Goal: Task Accomplishment & Management: Use online tool/utility

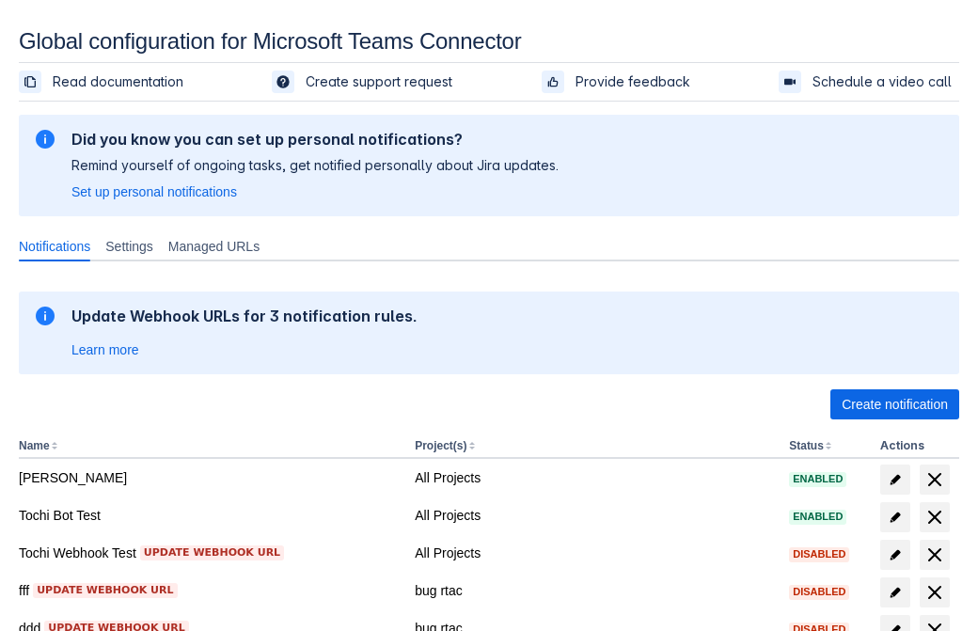
click at [894, 404] on span "Create notification" at bounding box center [894, 404] width 106 height 30
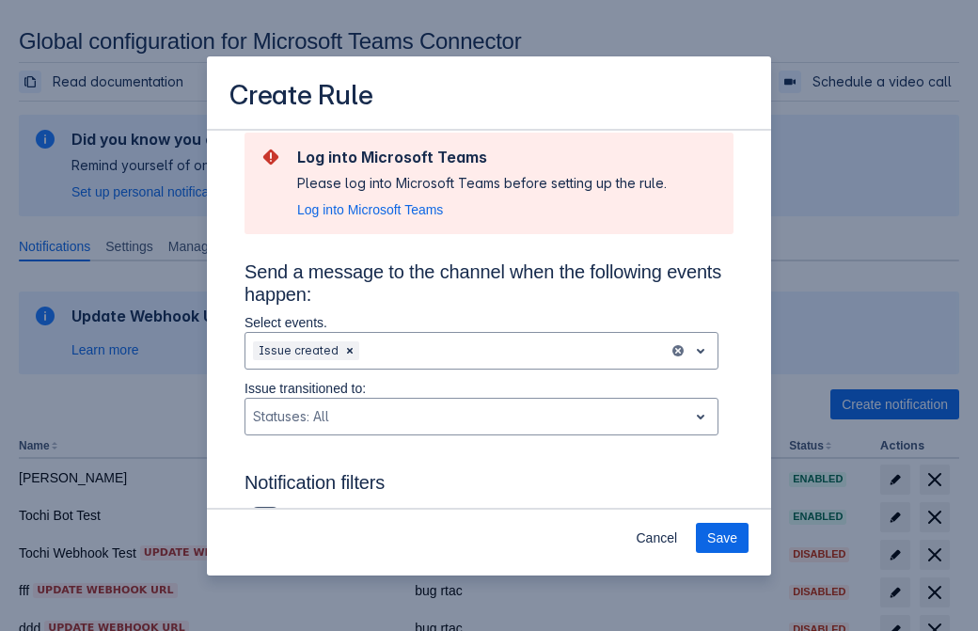
type input "RuleName-538001New Rule (44)"
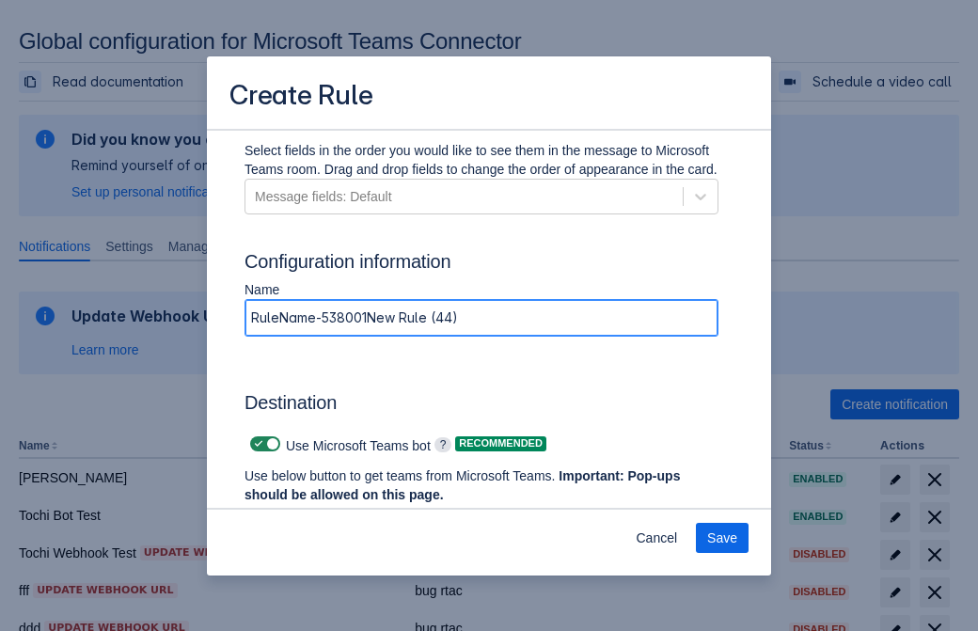
click at [349, 515] on span "Authenticate in Microsoft Teams" at bounding box center [349, 530] width 186 height 30
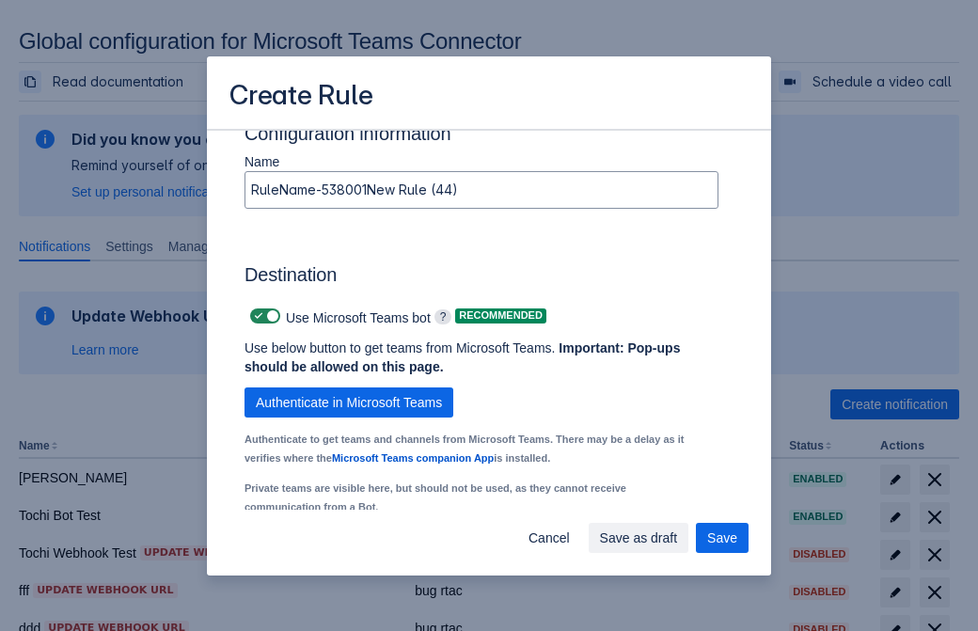
click at [351, 551] on div "Scrollable content" at bounding box center [336, 562] width 167 height 23
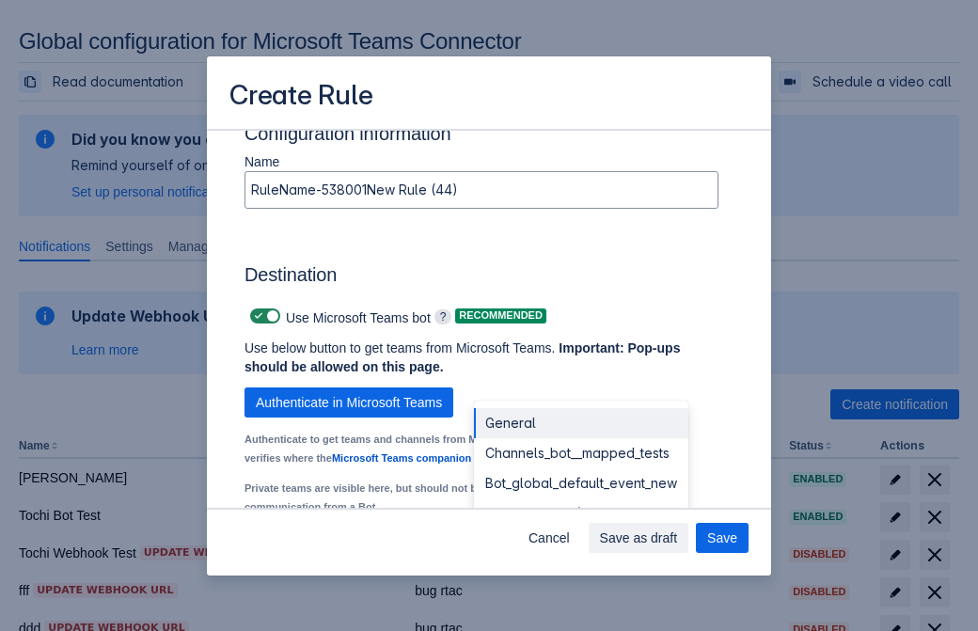
click at [580, 498] on div "Bot_global_default_event" at bounding box center [581, 513] width 214 height 30
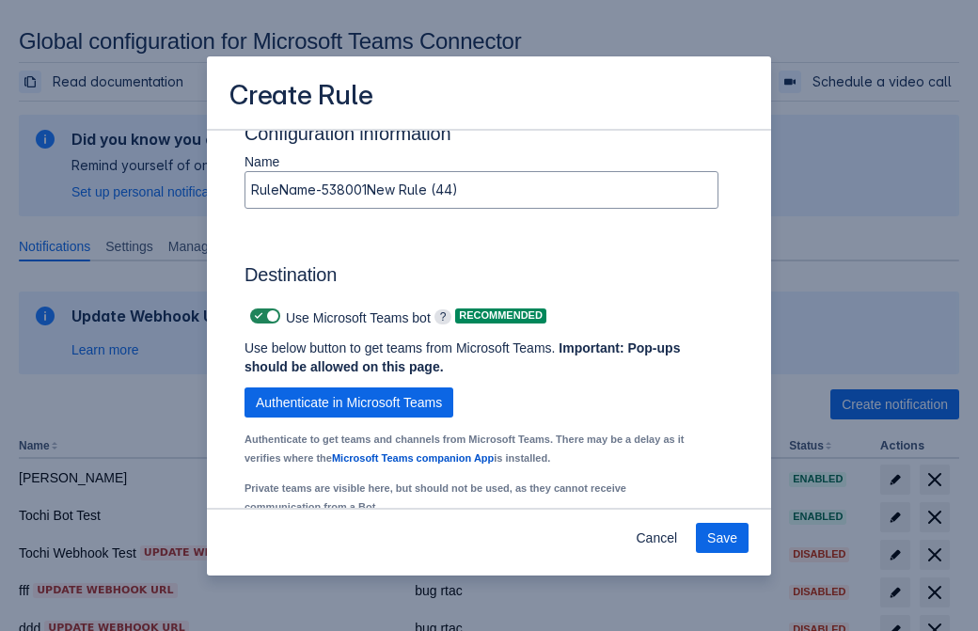
click at [722, 538] on span "Save" at bounding box center [722, 538] width 30 height 30
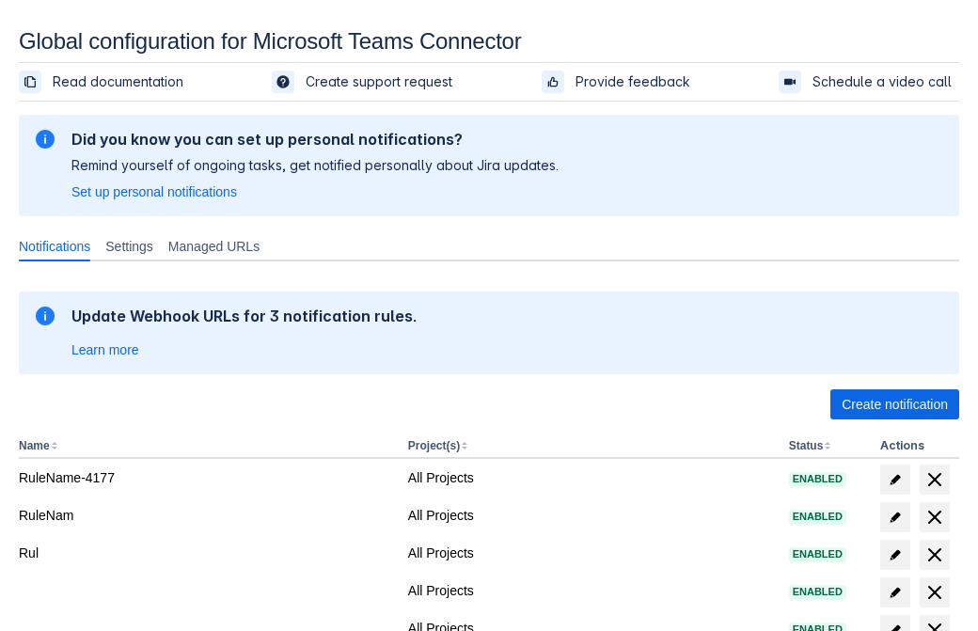
scroll to position [360, 0]
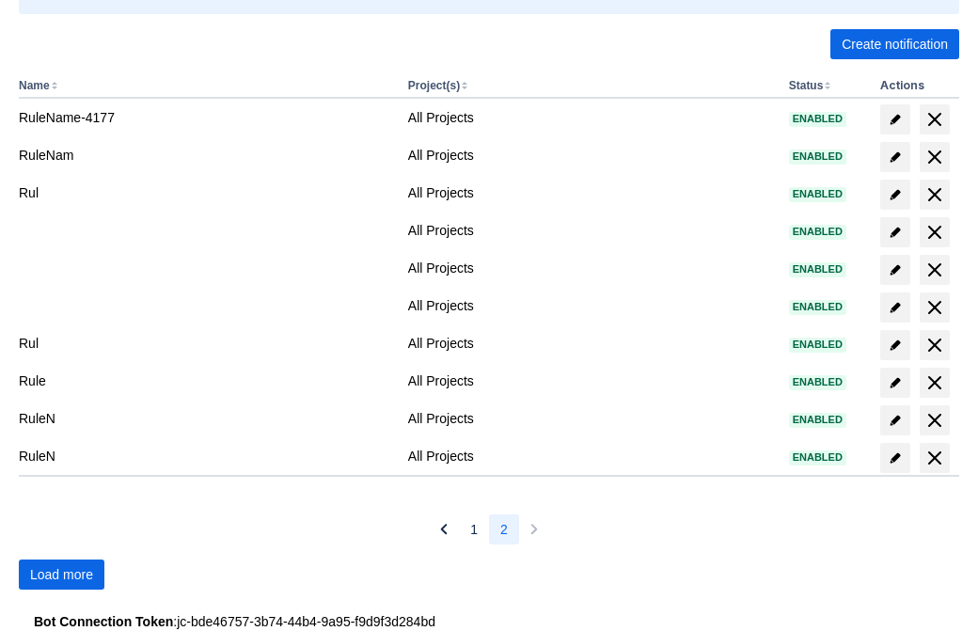
click at [61, 574] on span "Load more" at bounding box center [61, 574] width 63 height 30
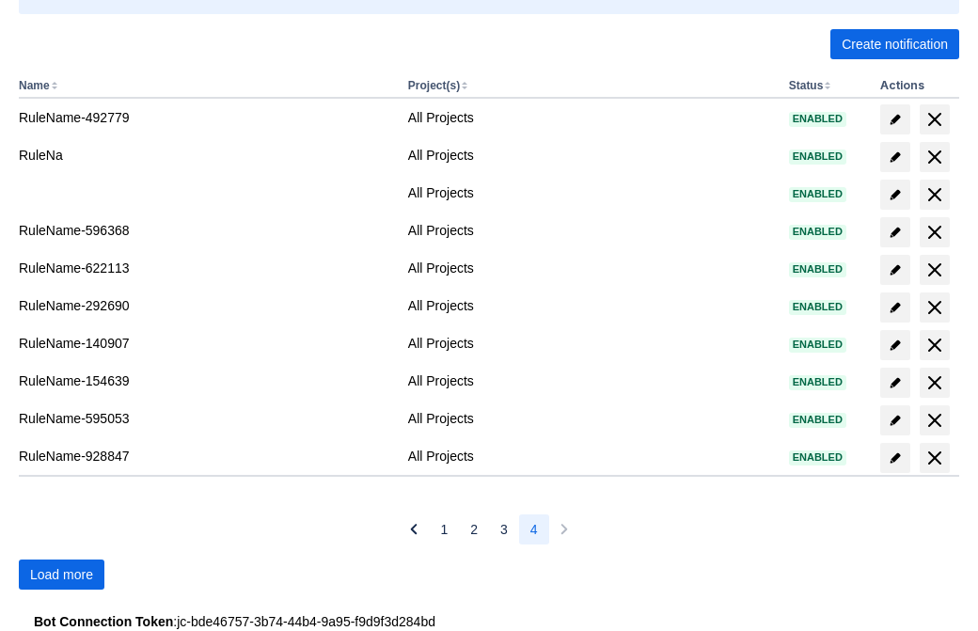
click at [61, 574] on span "Load more" at bounding box center [61, 574] width 63 height 30
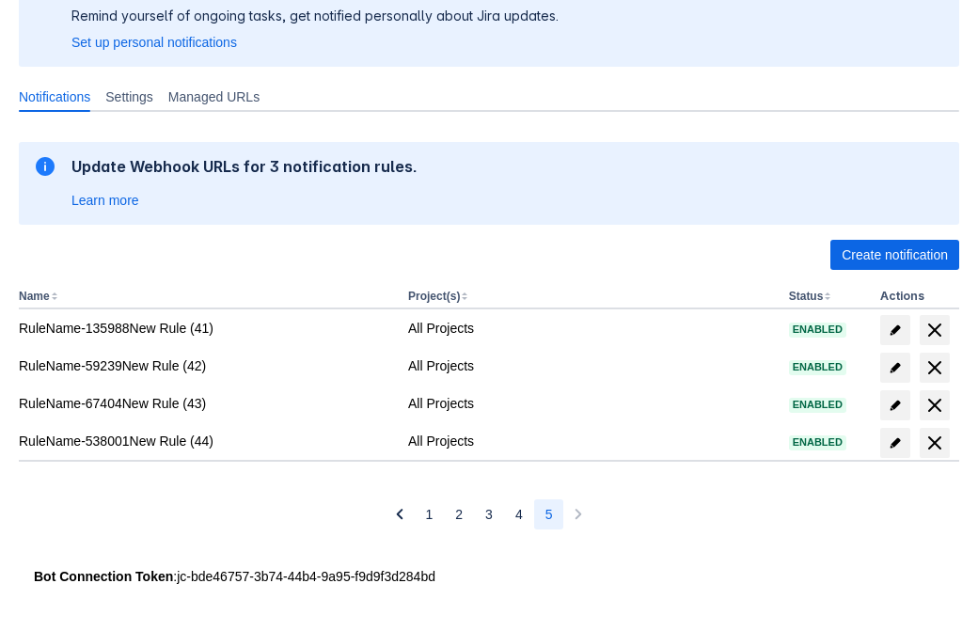
scroll to position [149, 0]
click at [933, 443] on span "delete" at bounding box center [934, 442] width 23 height 23
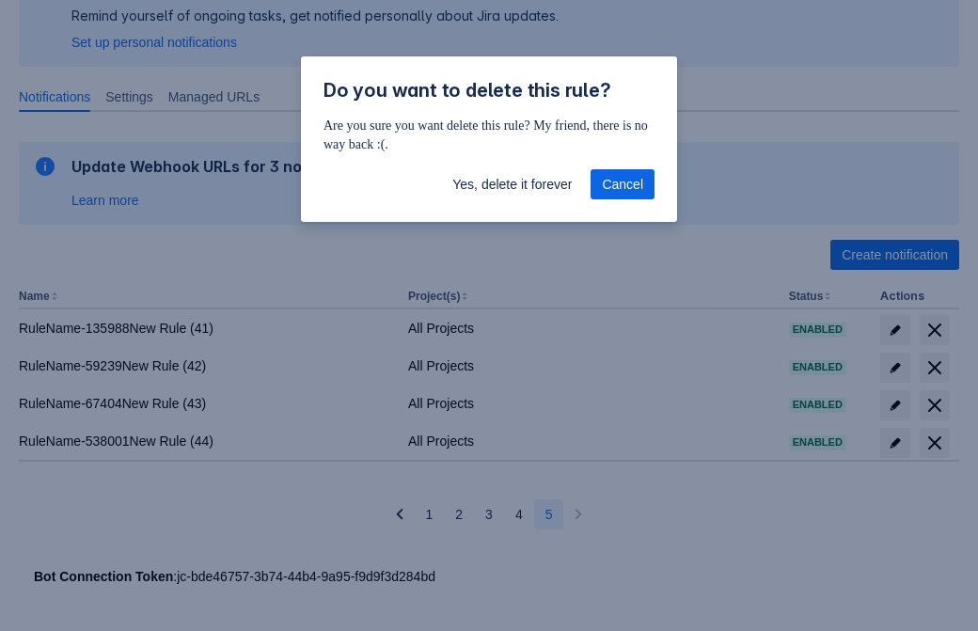
click at [511, 184] on span "Yes, delete it forever" at bounding box center [511, 184] width 119 height 30
